Goal: Navigation & Orientation: Understand site structure

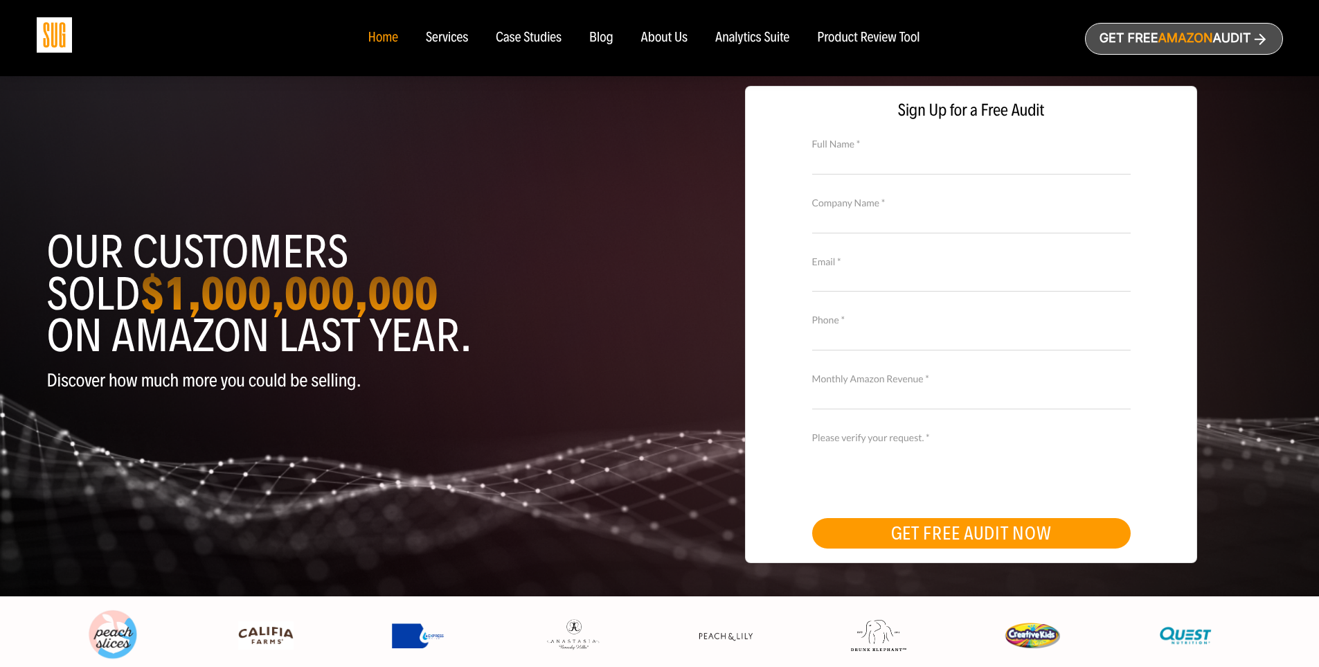
click at [372, 37] on div "Home" at bounding box center [383, 37] width 30 height 15
click at [459, 36] on div "Services" at bounding box center [447, 37] width 42 height 15
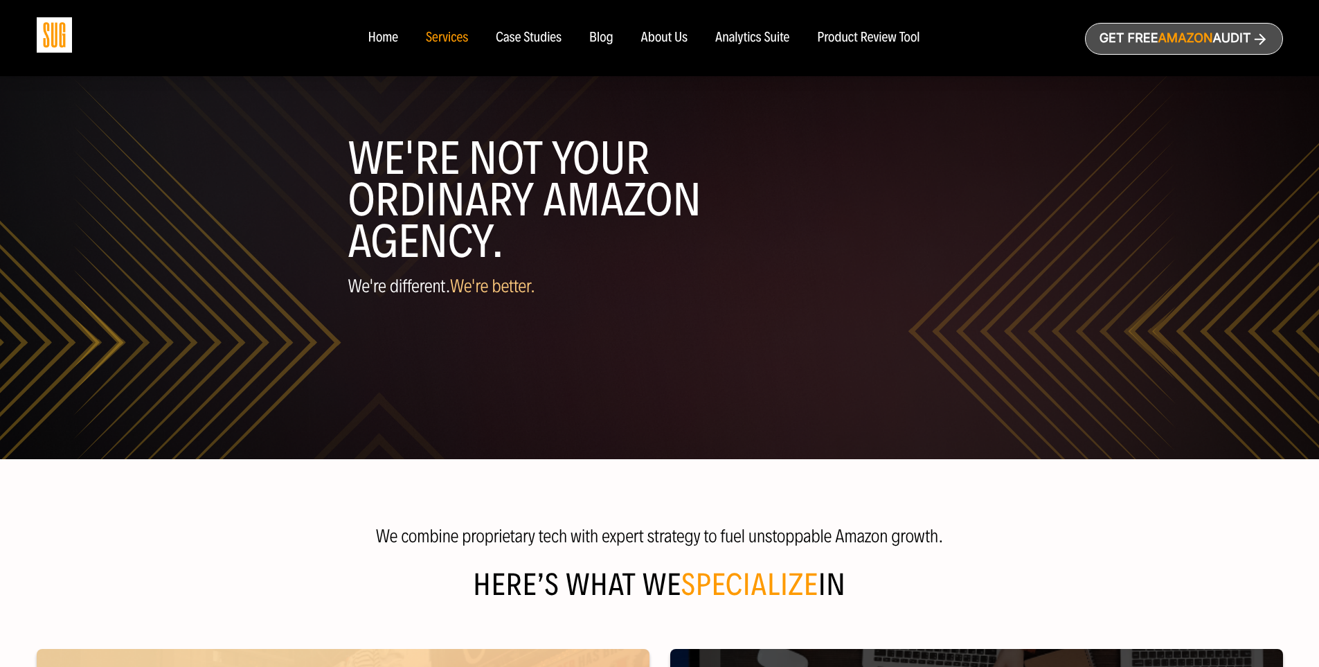
click at [521, 37] on div "Case Studies" at bounding box center [529, 37] width 66 height 15
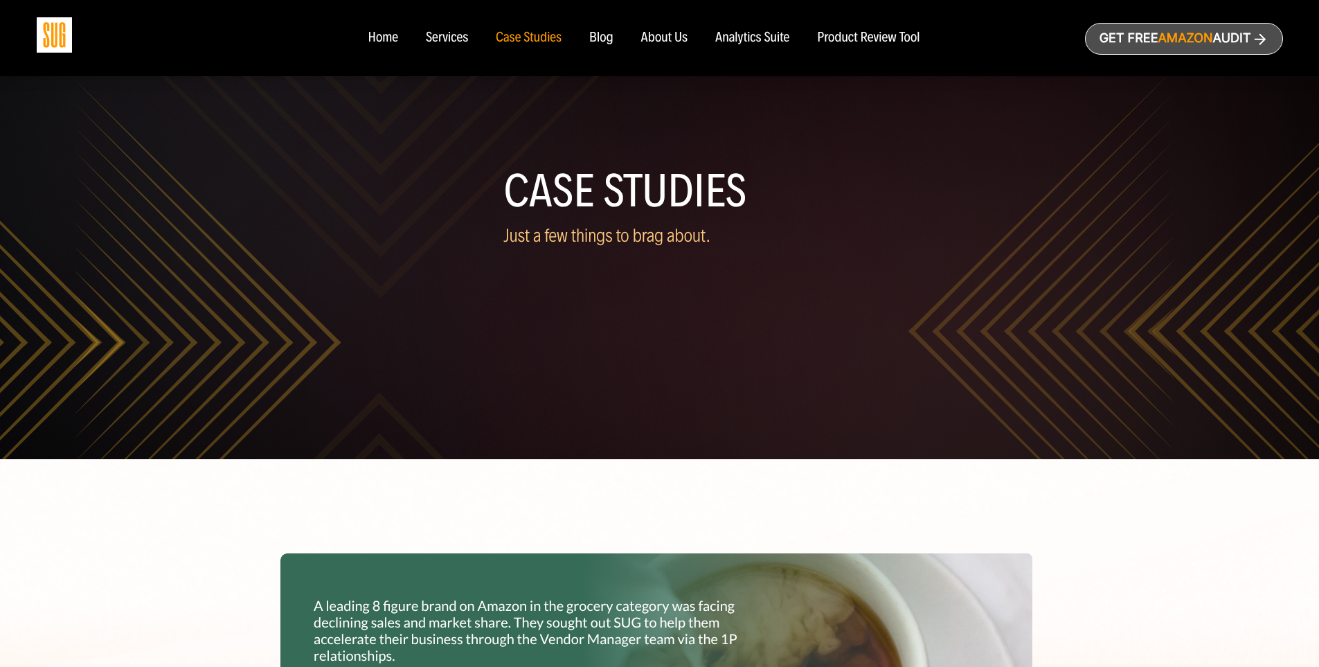
click at [598, 34] on div "Blog" at bounding box center [601, 37] width 24 height 15
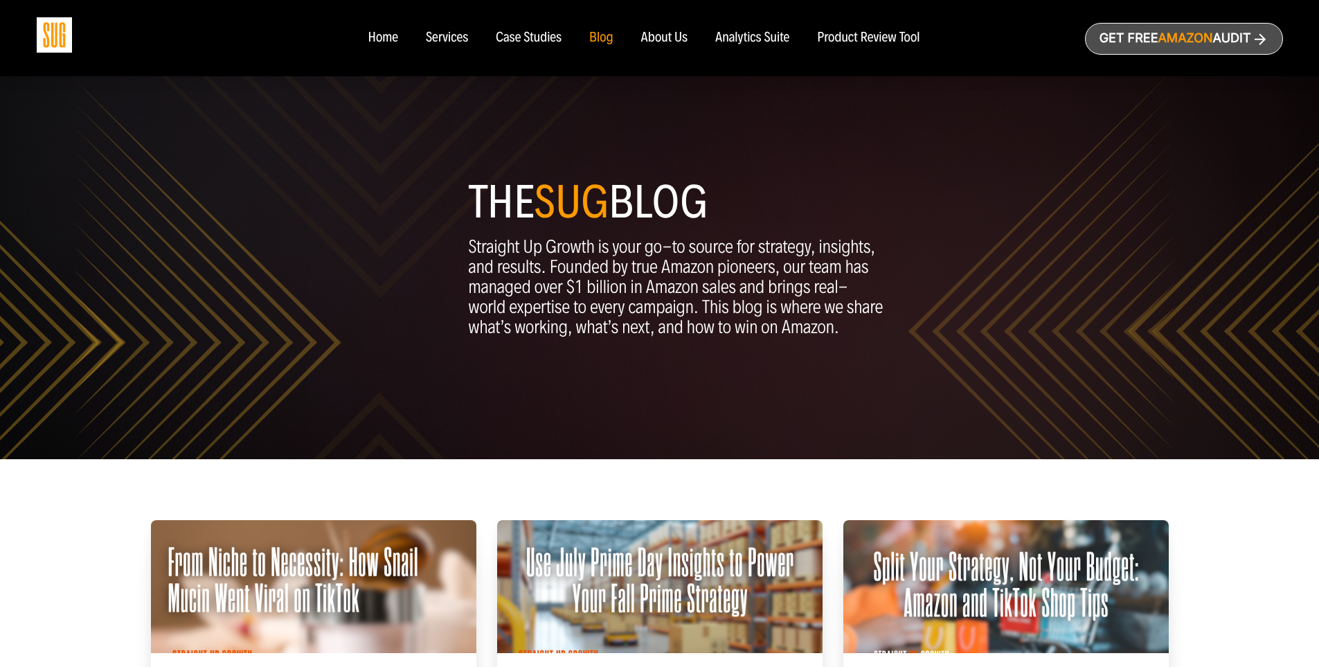
click at [655, 39] on div "About Us" at bounding box center [664, 37] width 47 height 15
